Goal: Register for event/course

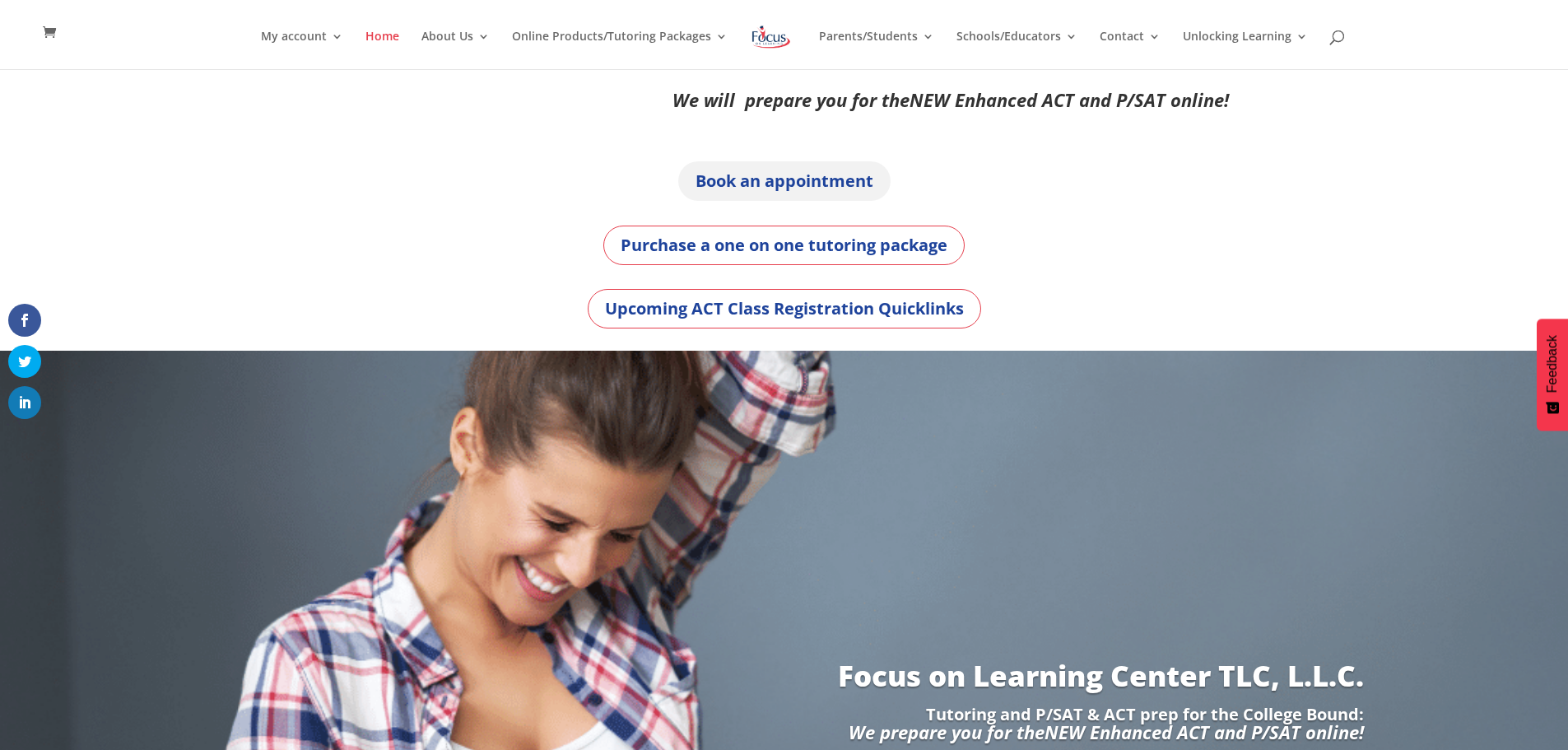
click at [856, 175] on link "Book an appointment" at bounding box center [784, 181] width 212 height 39
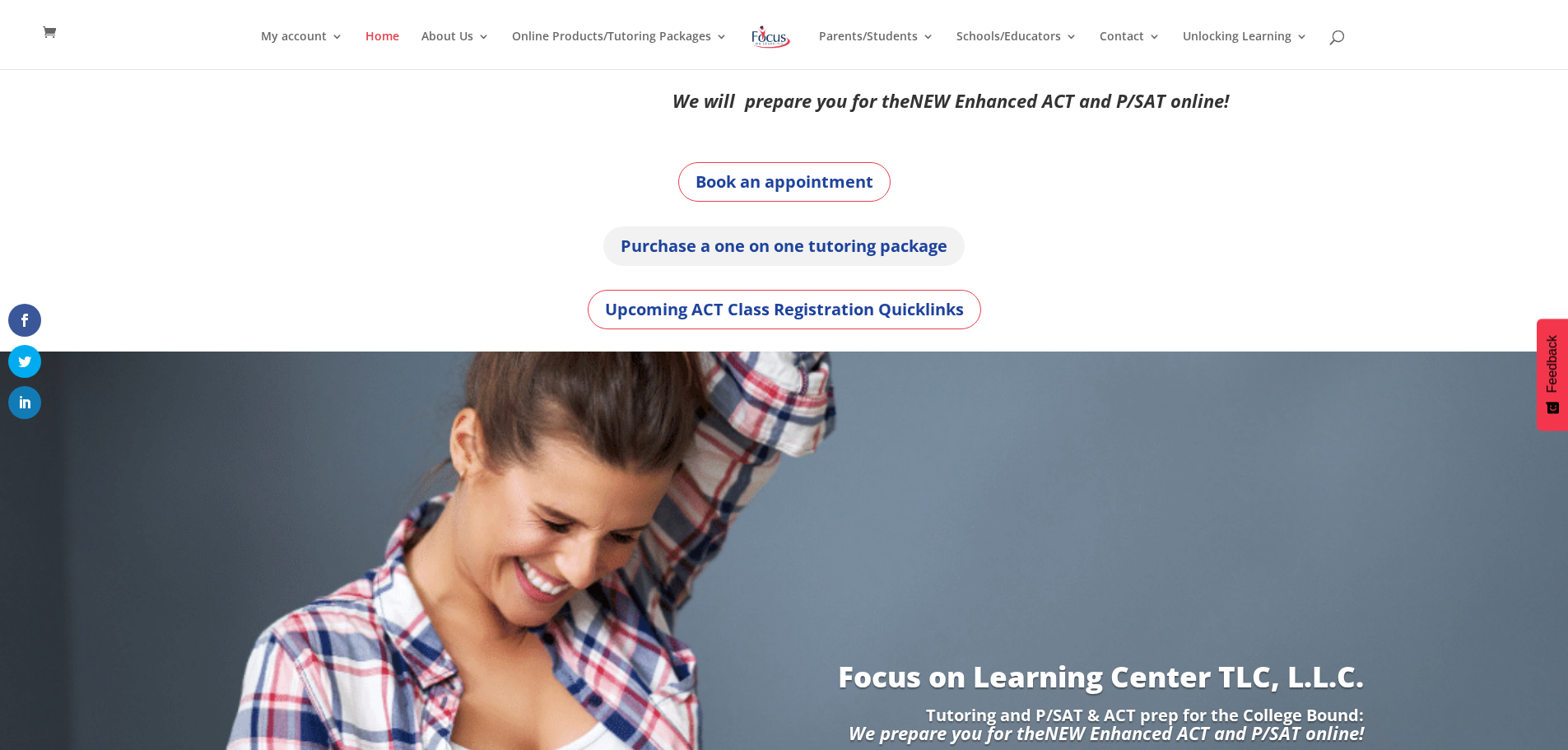
click at [730, 239] on link "Purchase a one on one tutoring package" at bounding box center [784, 246] width 361 height 39
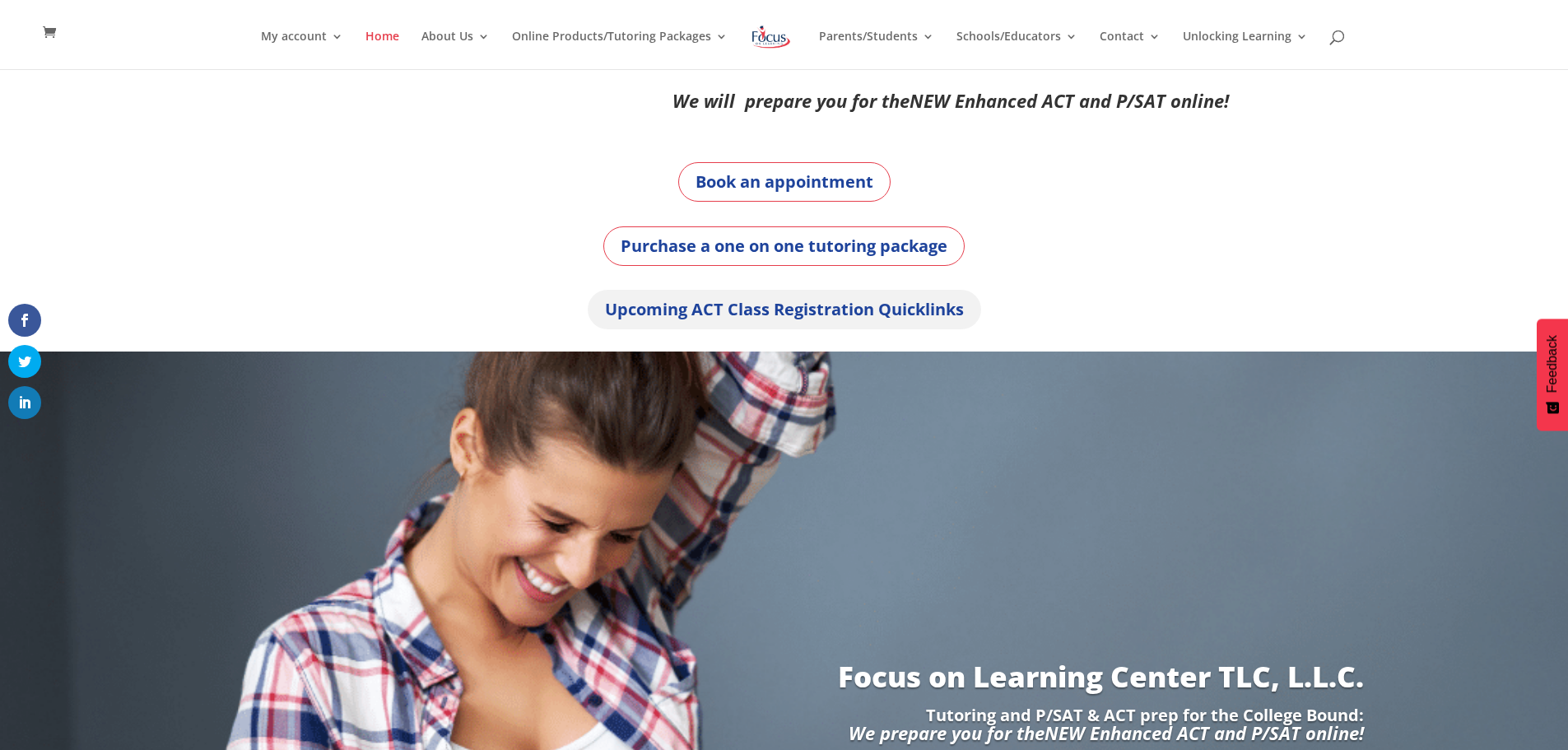
click at [729, 306] on link "Upcoming ACT Class Registration Quicklinks" at bounding box center [784, 309] width 393 height 39
